Goal: Submit feedback/report problem

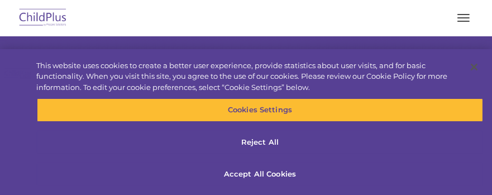
select select "MEDIUM"
click at [459, 22] on button "button" at bounding box center [463, 18] width 23 height 18
